Goal: Task Accomplishment & Management: Manage account settings

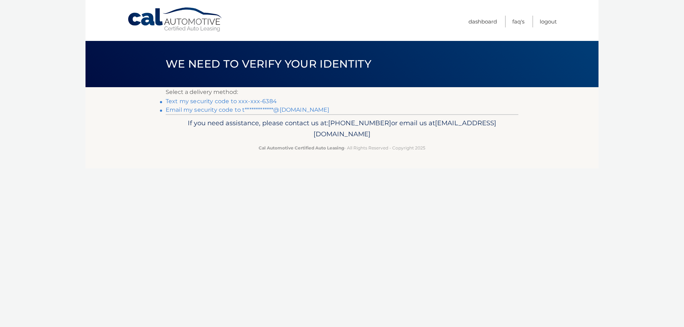
click at [187, 105] on link "Text my security code to xxx-xxx-6384" at bounding box center [221, 101] width 111 height 7
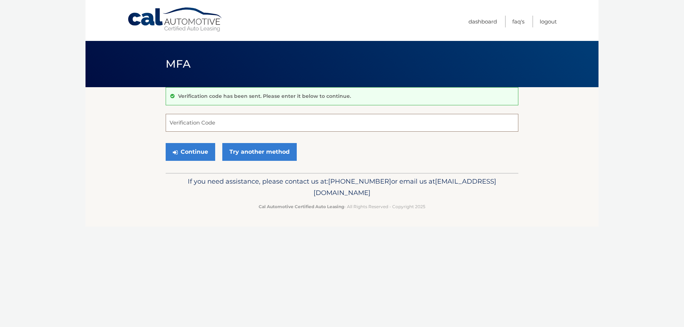
click at [180, 129] on input "Verification Code" at bounding box center [342, 123] width 353 height 18
type input "697824"
click at [195, 160] on button "Continue" at bounding box center [191, 152] width 50 height 18
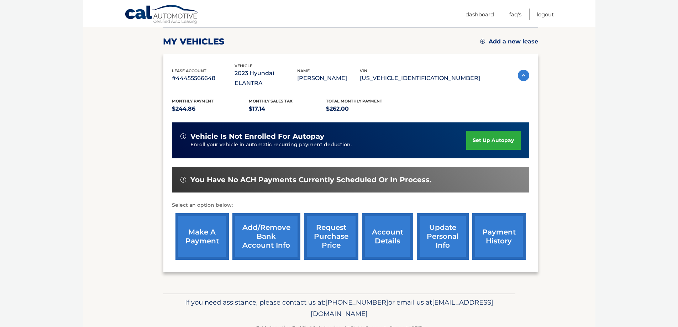
scroll to position [106, 0]
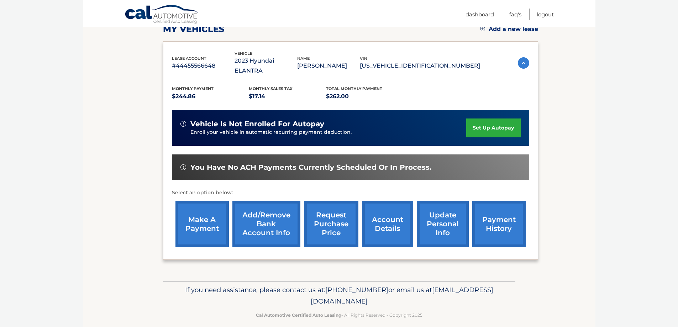
click at [211, 217] on link "make a payment" at bounding box center [202, 224] width 53 height 47
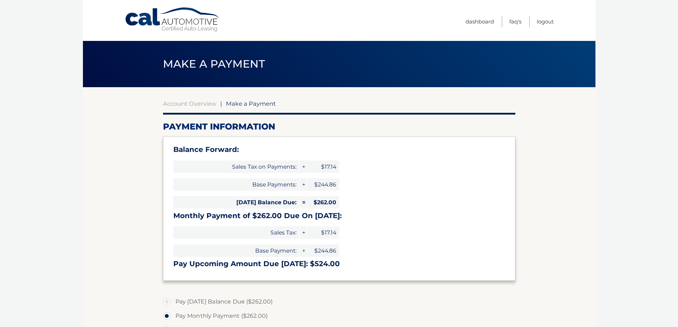
select select "M2FmMWU1ZTctZDBiYi00NjJiLTg4MjEtZWFiY2Q5ZTA0OWRm"
click at [178, 104] on link "Account Overview" at bounding box center [189, 103] width 53 height 7
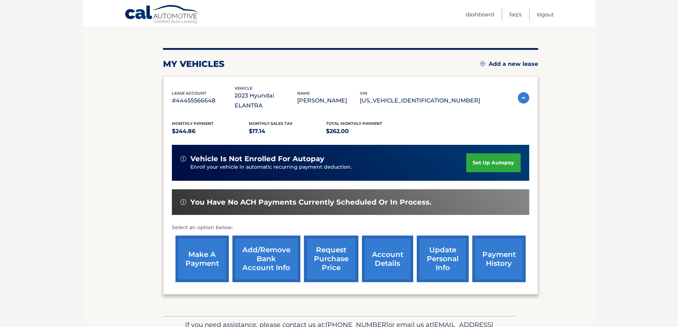
scroll to position [106, 0]
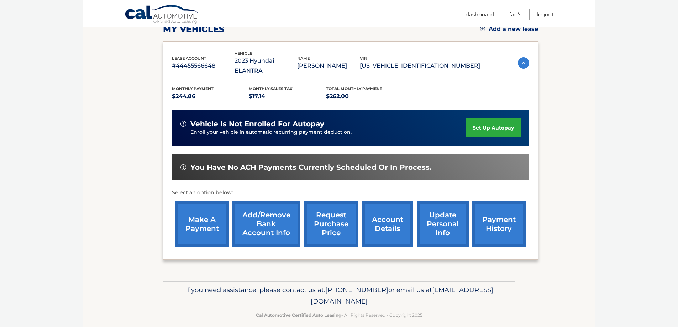
click at [495, 216] on link "payment history" at bounding box center [499, 224] width 53 height 47
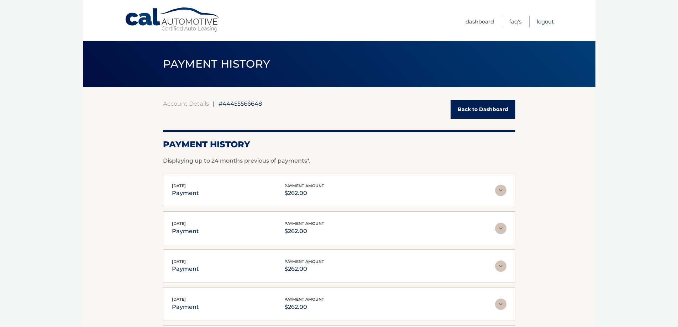
click at [551, 22] on link "Logout" at bounding box center [545, 22] width 17 height 12
